Goal: Information Seeking & Learning: Learn about a topic

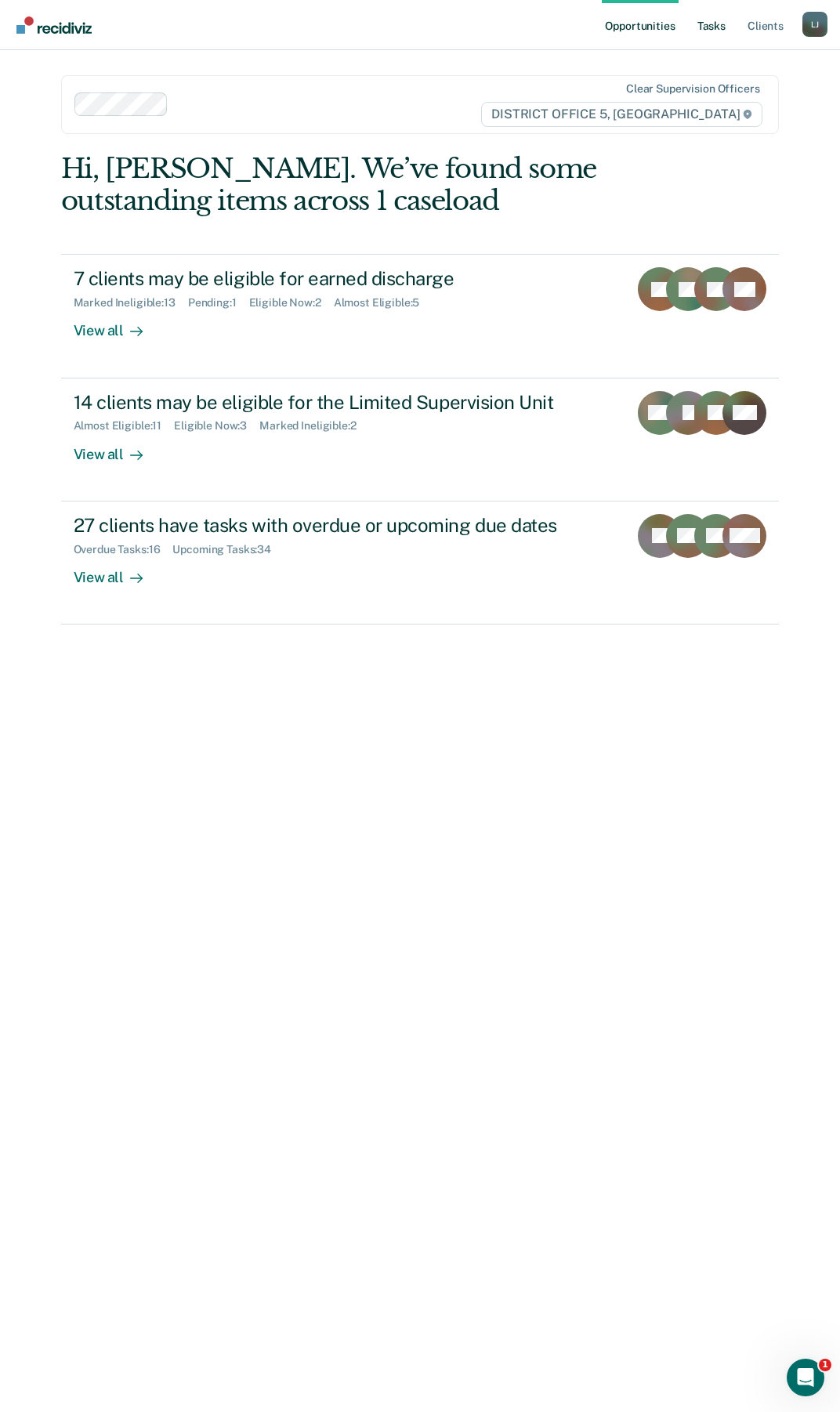
click at [704, 20] on link "Tasks" at bounding box center [711, 25] width 34 height 50
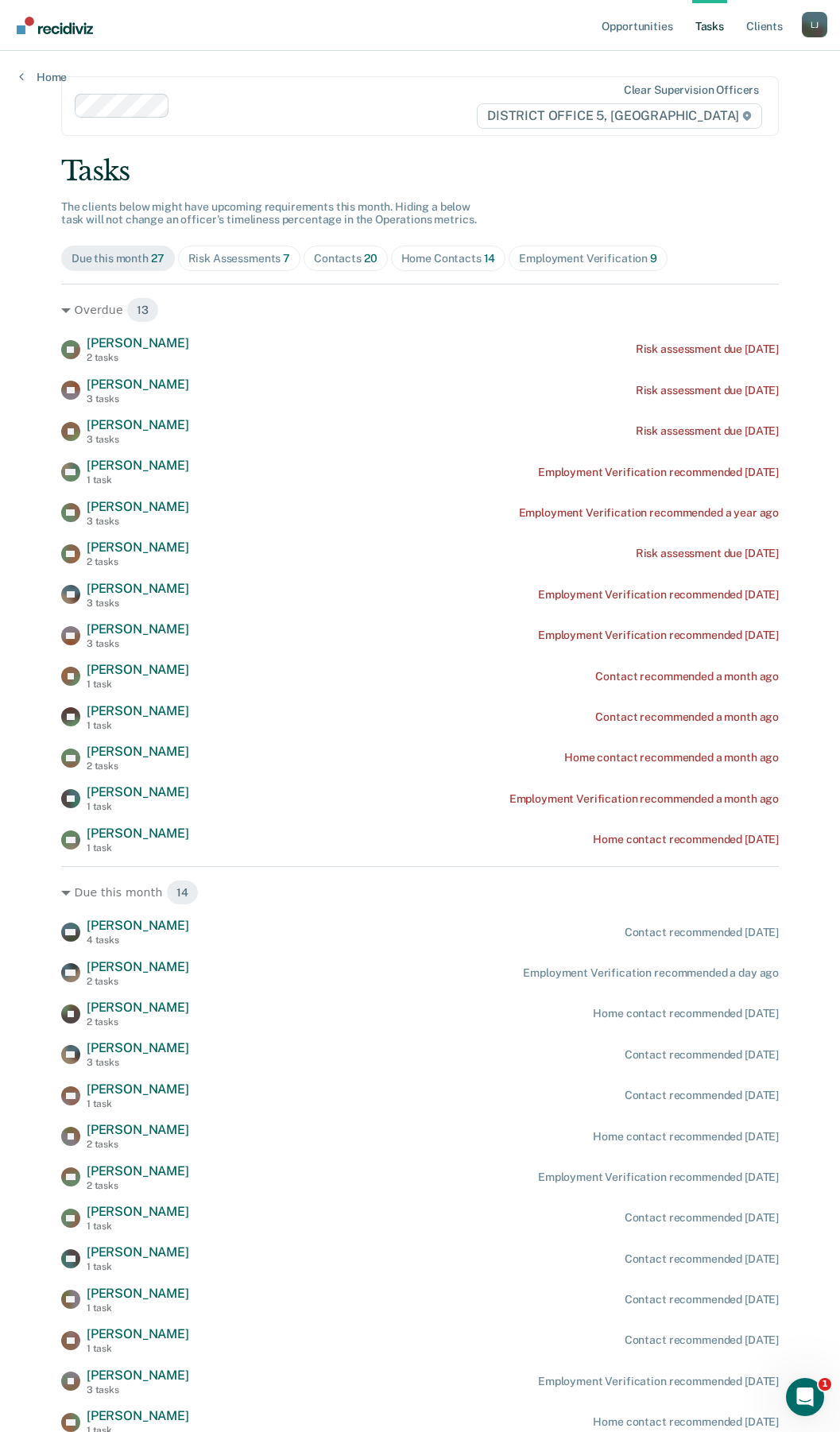
click at [259, 261] on div "Risk Assessments 7" at bounding box center [239, 259] width 103 height 14
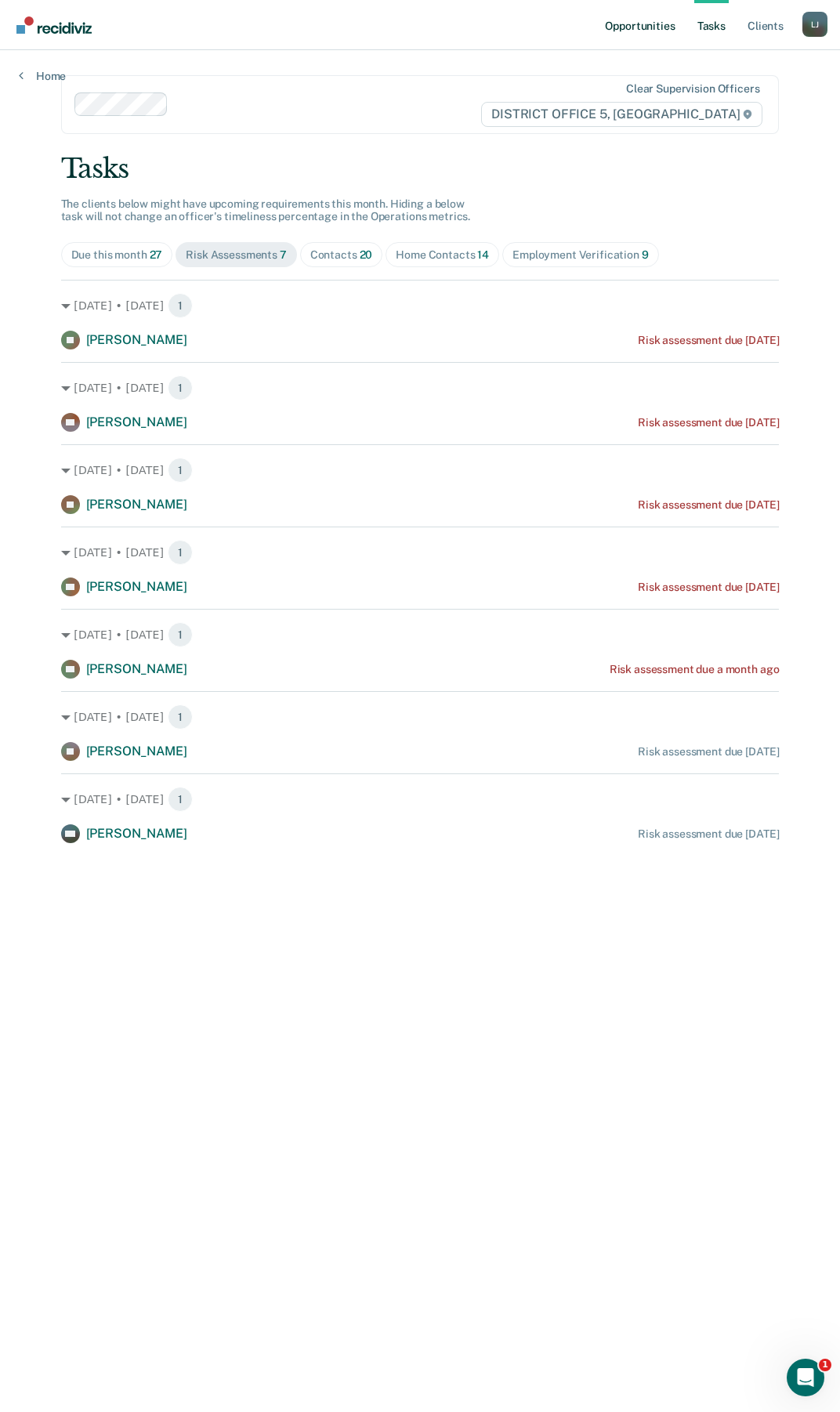
click at [610, 26] on link "Opportunities" at bounding box center [639, 25] width 76 height 50
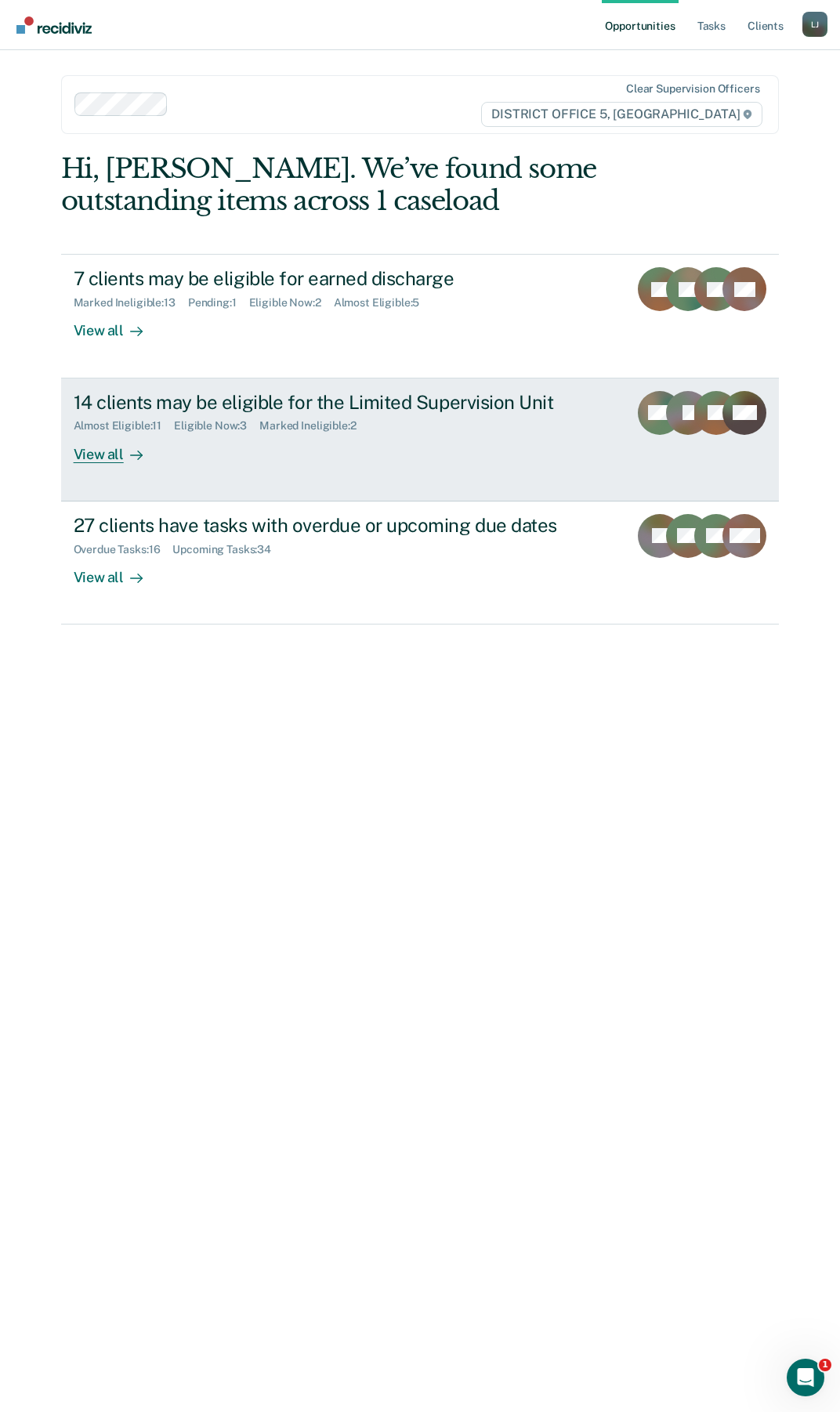
click at [111, 453] on div "View all" at bounding box center [118, 448] width 88 height 31
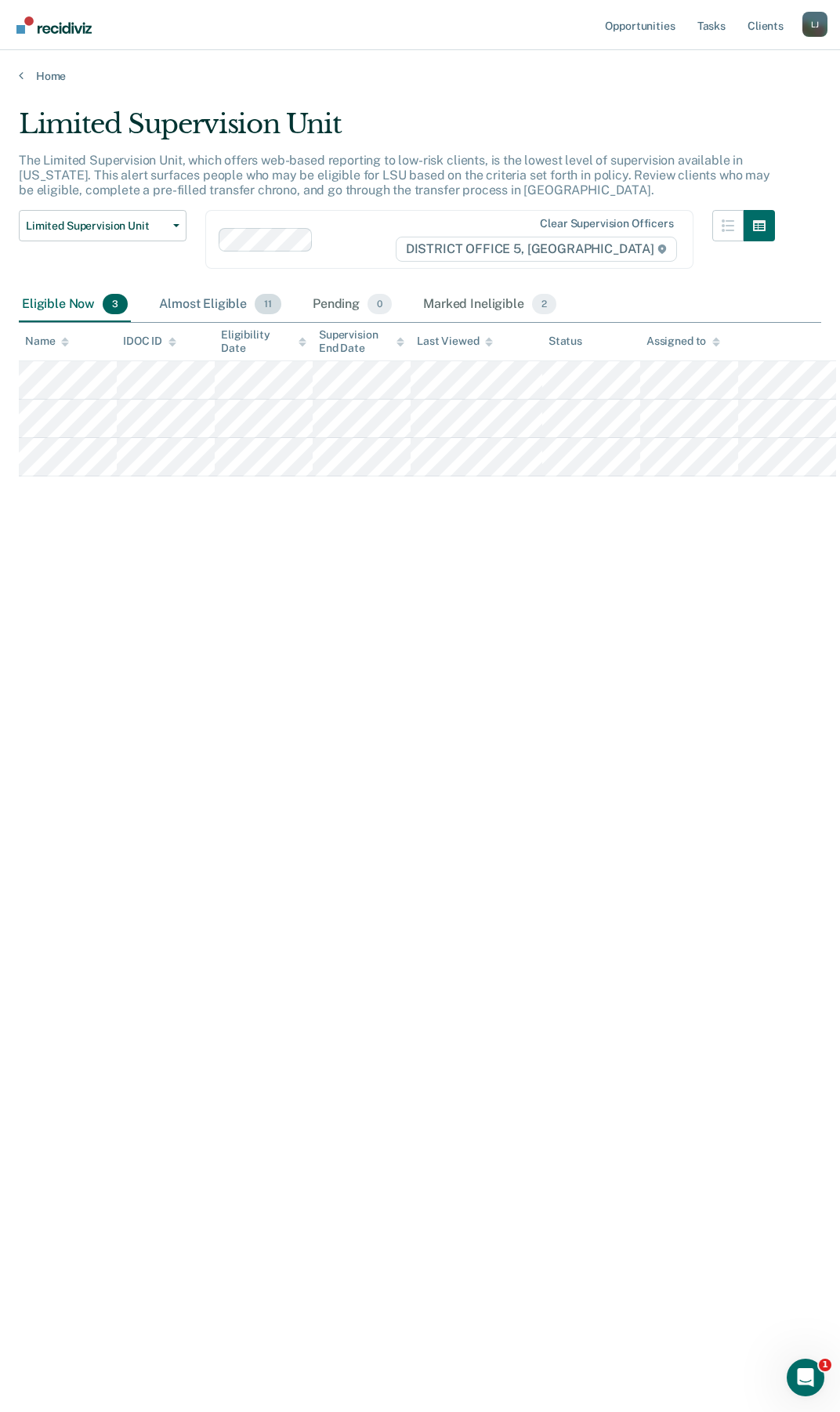
click at [198, 306] on div "Almost Eligible 11" at bounding box center [221, 305] width 129 height 34
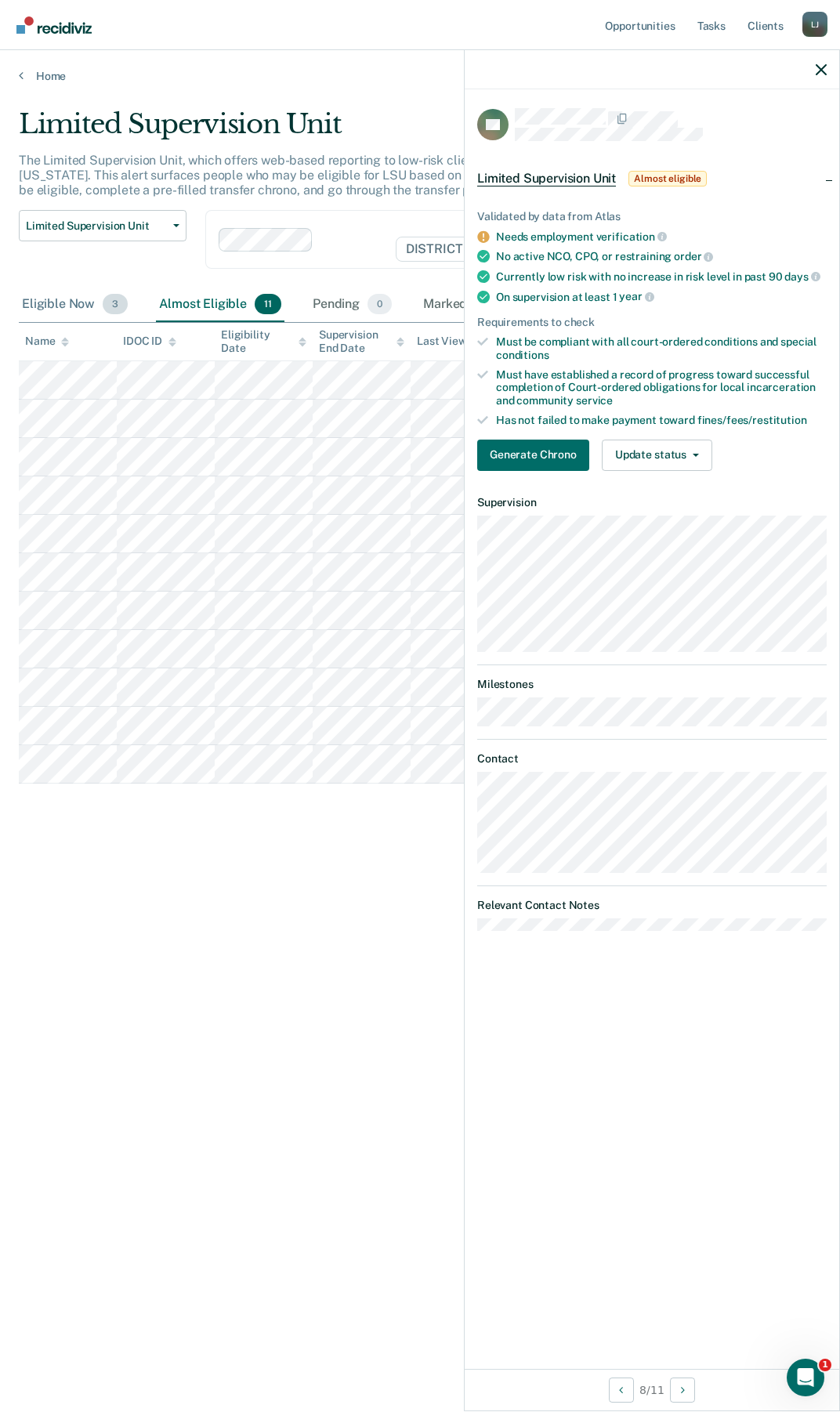
click at [44, 300] on div "Eligible Now 3" at bounding box center [75, 305] width 112 height 34
